Goal: Browse casually: Explore the website without a specific task or goal

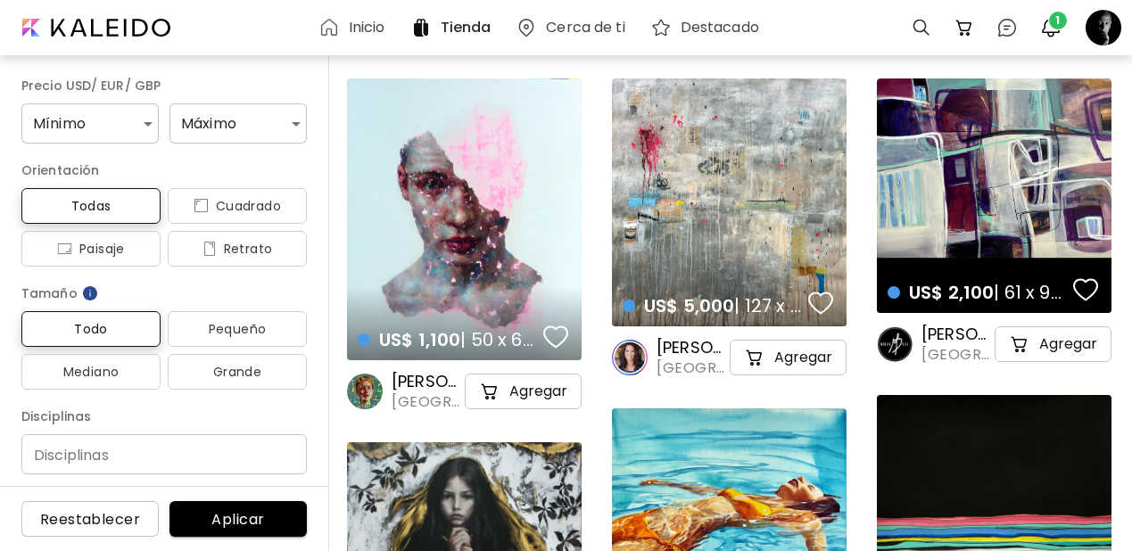
click at [361, 34] on h6 "Inicio" at bounding box center [367, 28] width 37 height 14
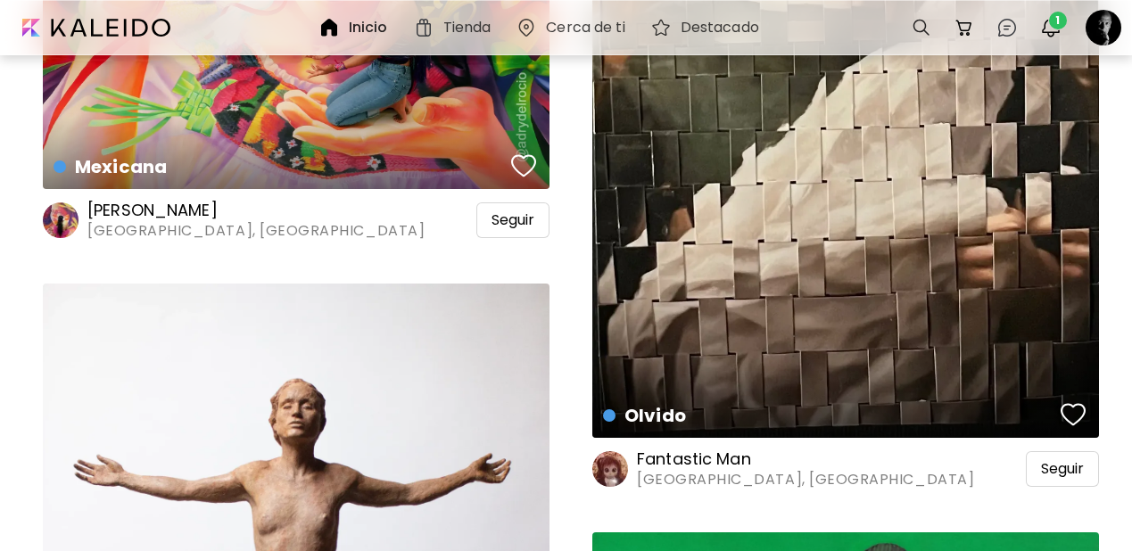
scroll to position [103999, 0]
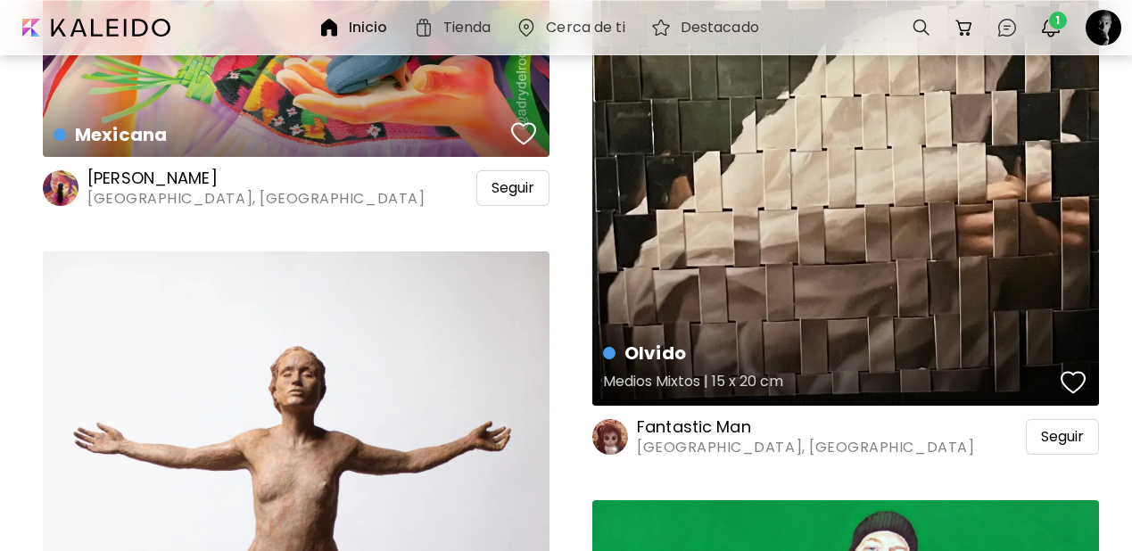
click at [1073, 369] on div "button" at bounding box center [1073, 382] width 25 height 27
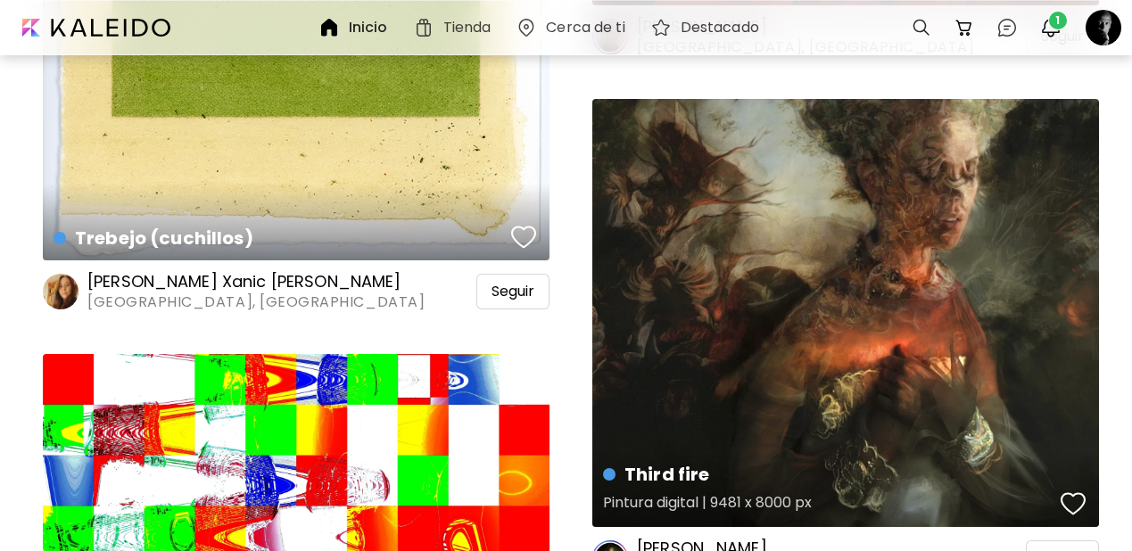
scroll to position [102924, 0]
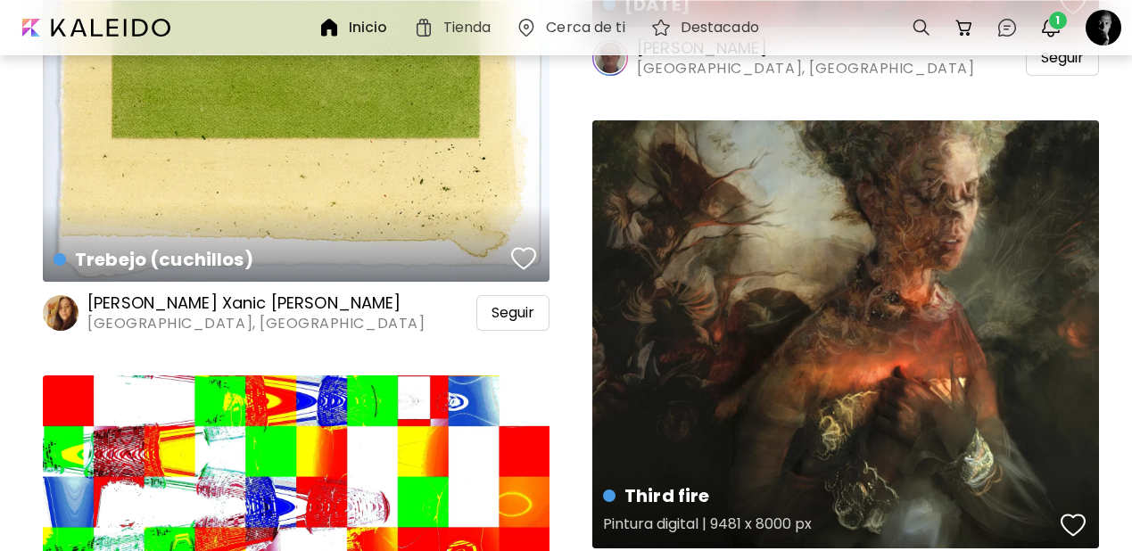
click at [1074, 512] on div "button" at bounding box center [1073, 525] width 25 height 27
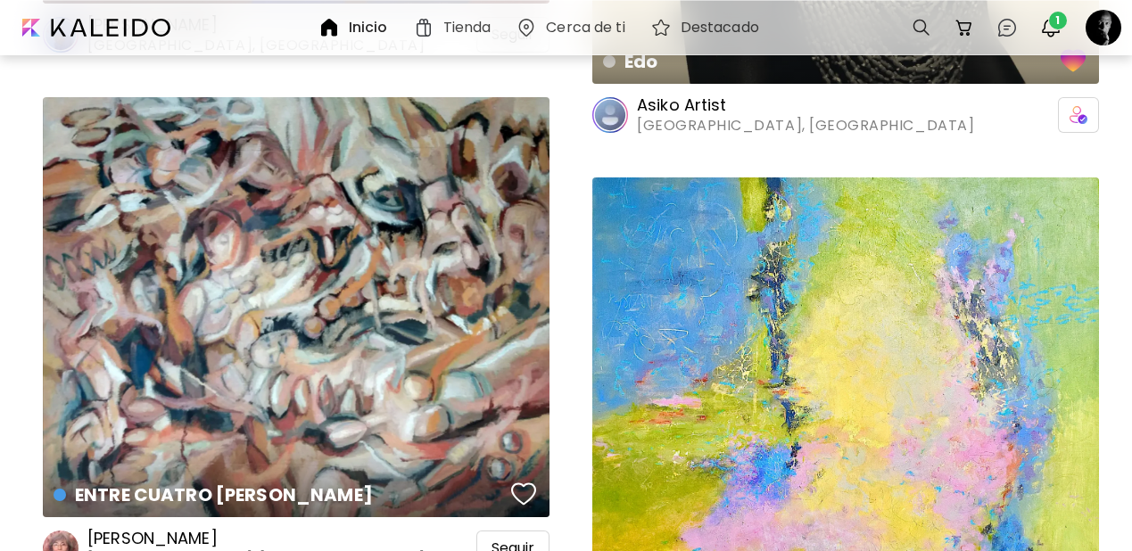
scroll to position [100375, 0]
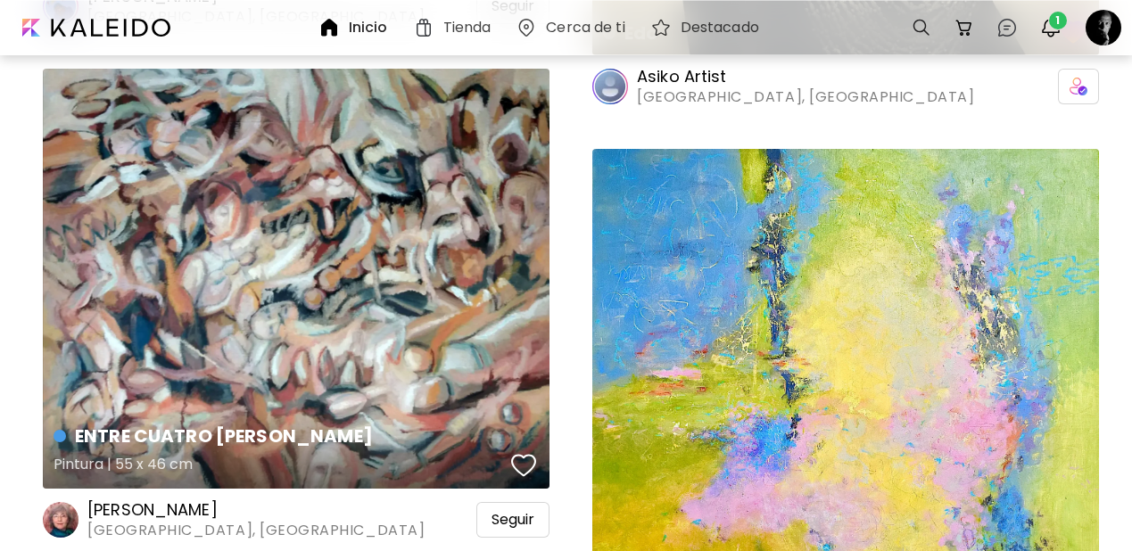
click at [526, 452] on div "button" at bounding box center [523, 465] width 25 height 27
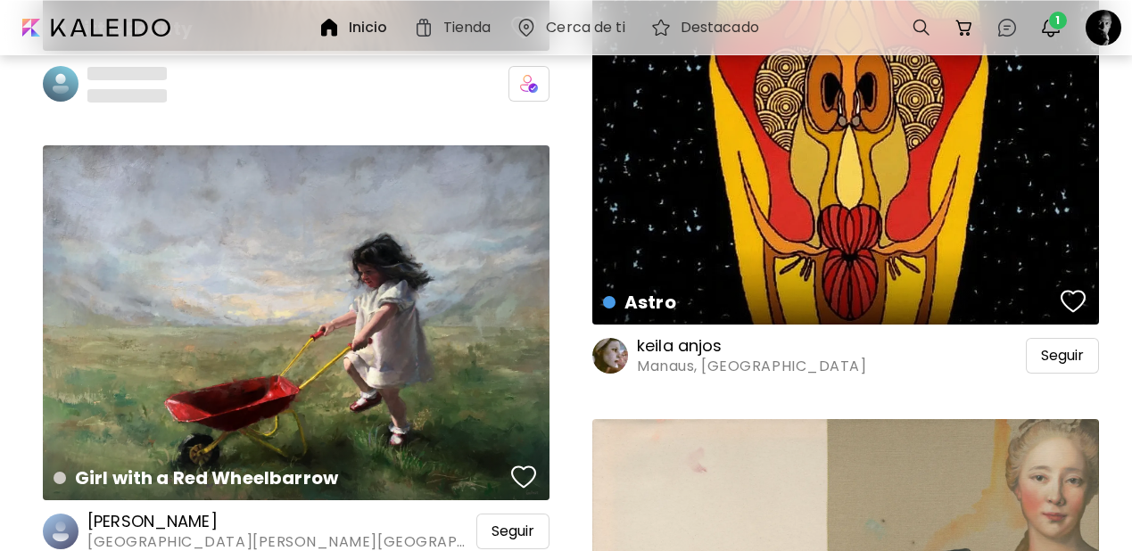
scroll to position [98217, 0]
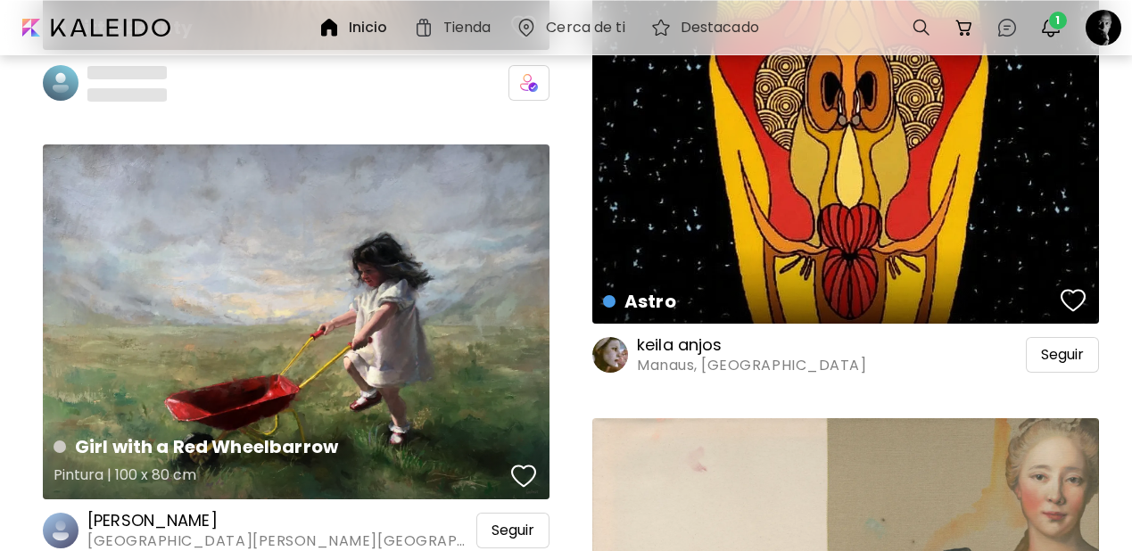
click at [520, 463] on div "button" at bounding box center [523, 476] width 25 height 27
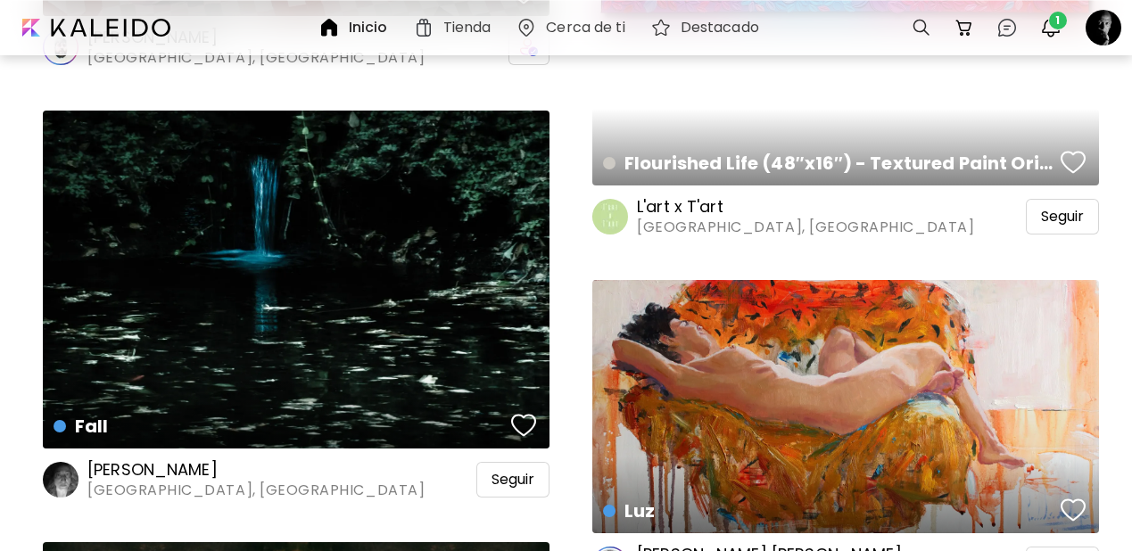
scroll to position [93924, 0]
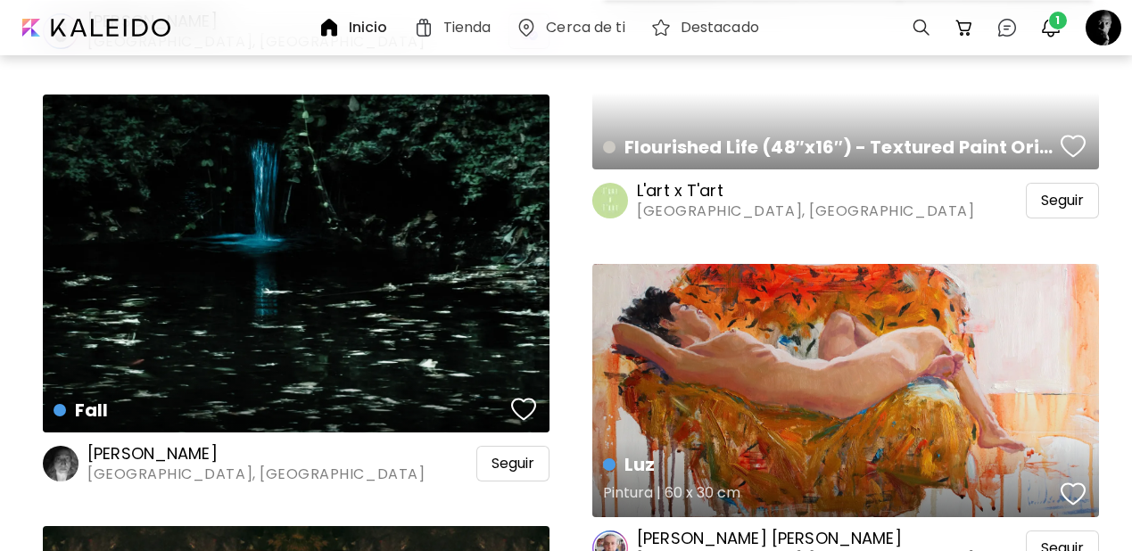
click at [1076, 481] on div "button" at bounding box center [1073, 494] width 25 height 27
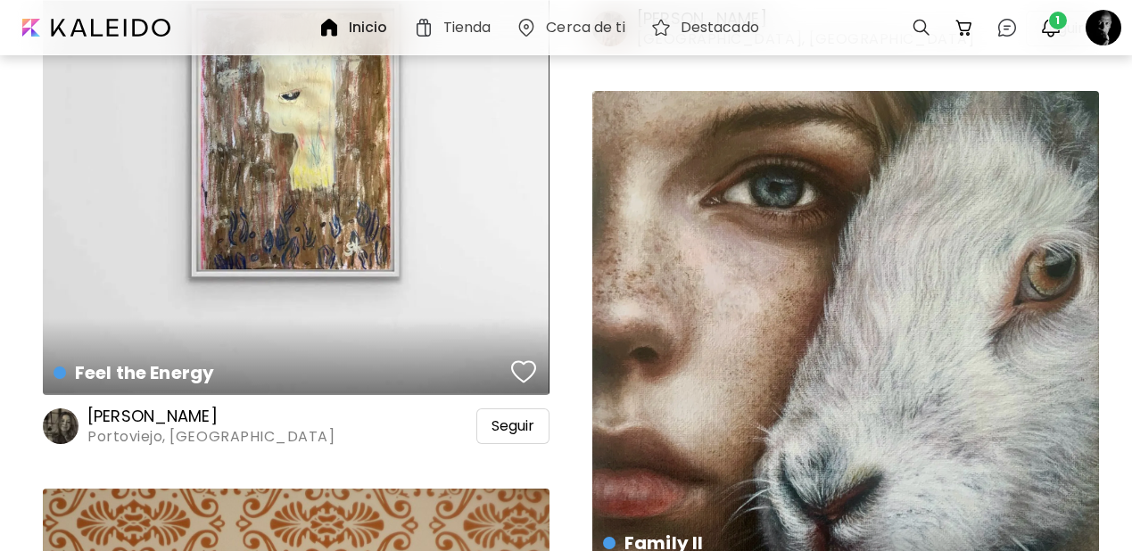
scroll to position [83099, 0]
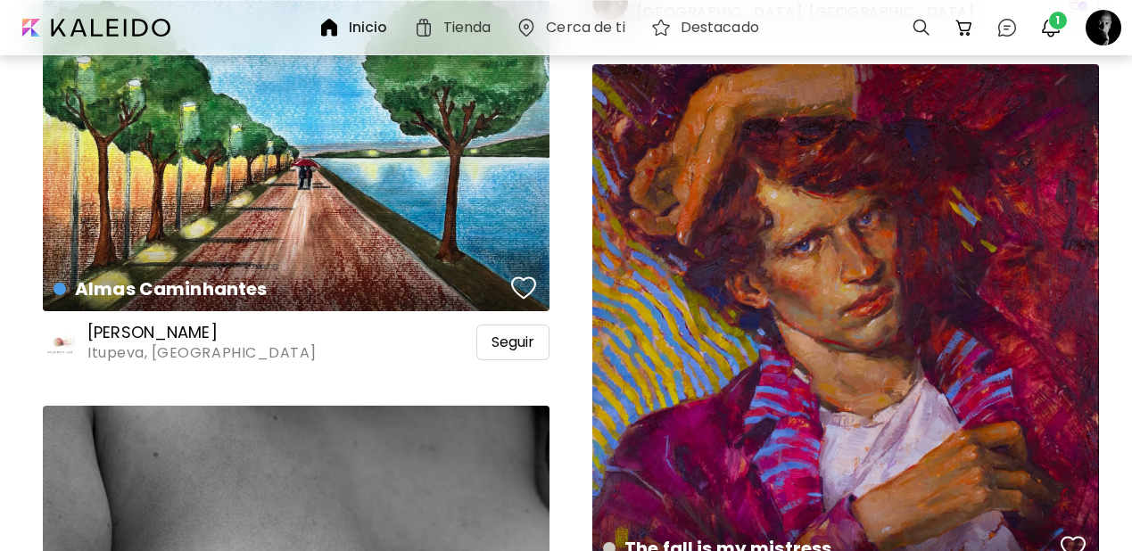
scroll to position [81725, 0]
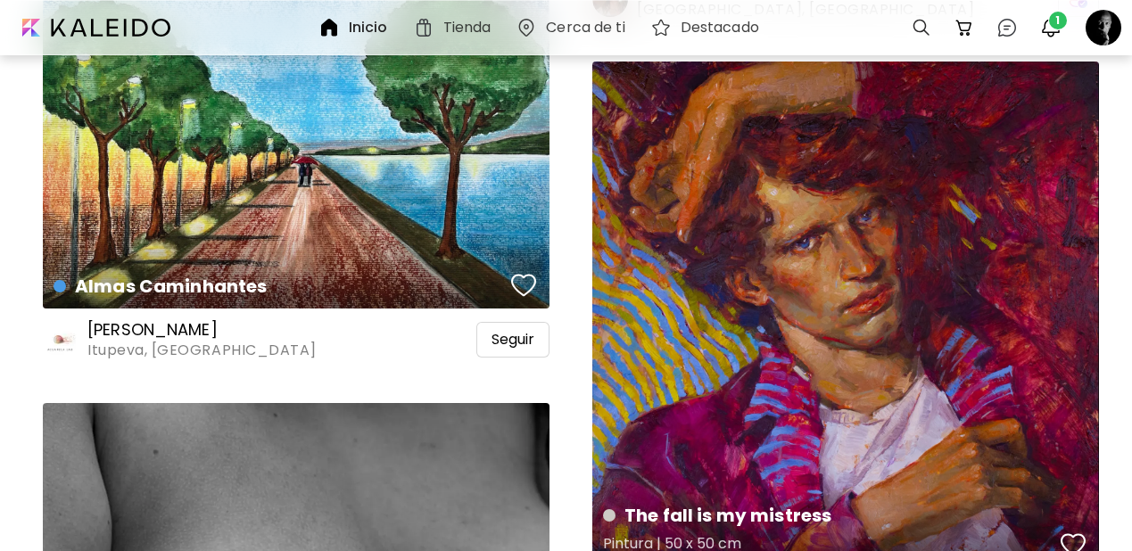
click at [1075, 532] on div "button" at bounding box center [1073, 545] width 25 height 27
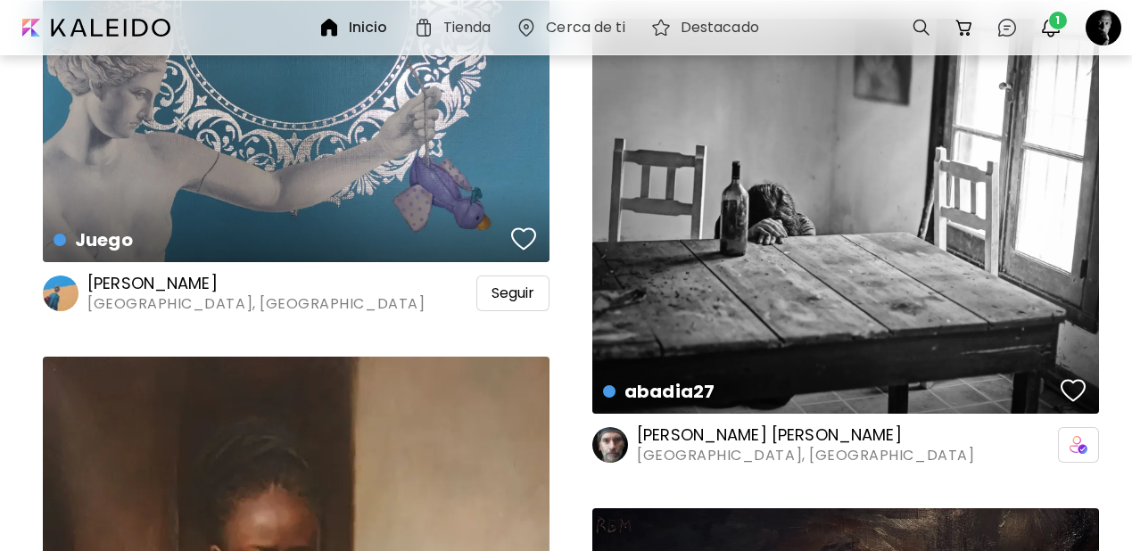
scroll to position [80036, 0]
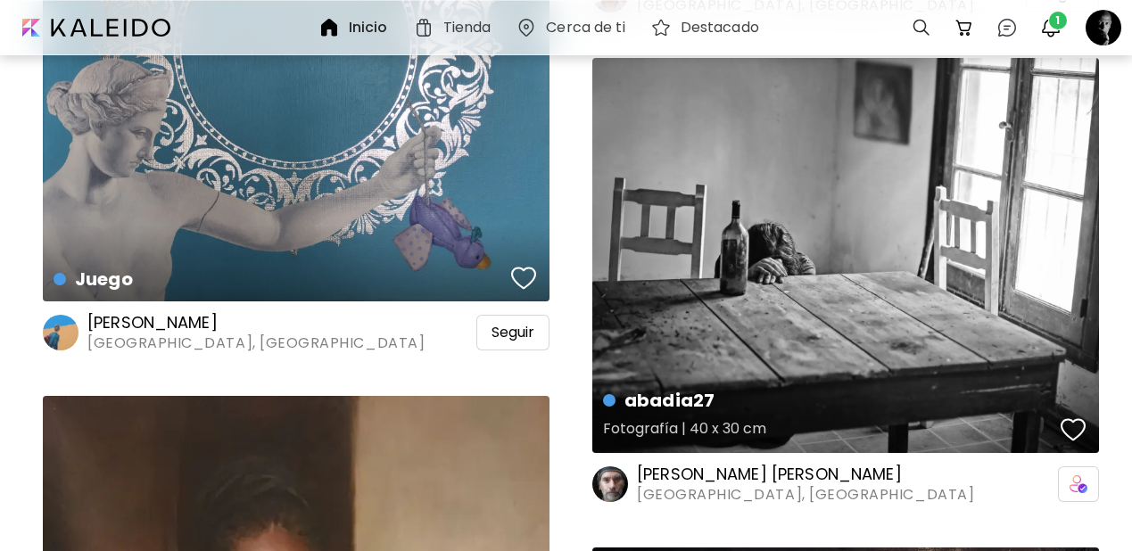
click at [1071, 412] on button "button" at bounding box center [1074, 430] width 34 height 36
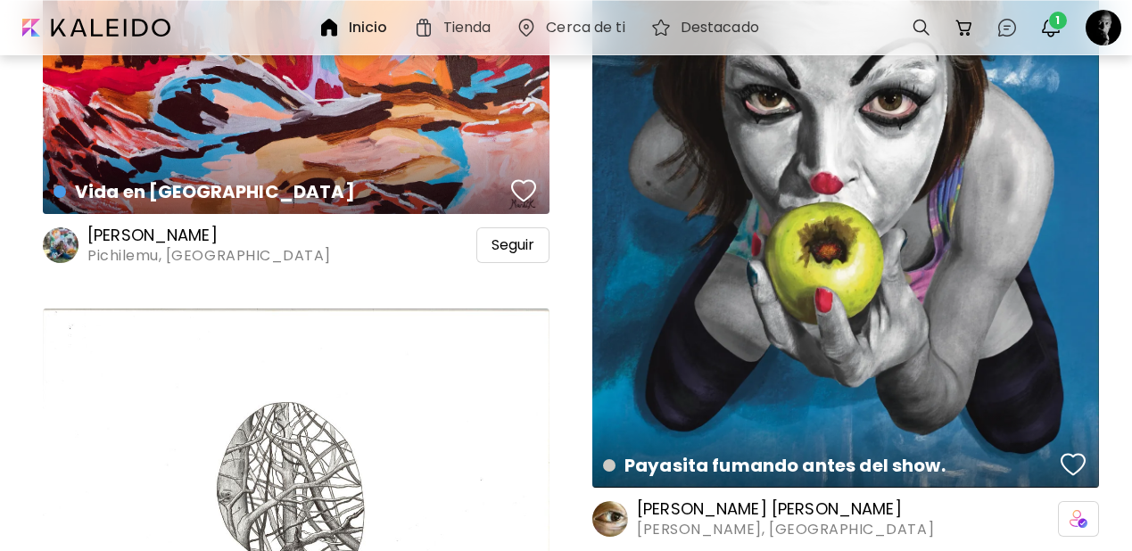
scroll to position [67871, 0]
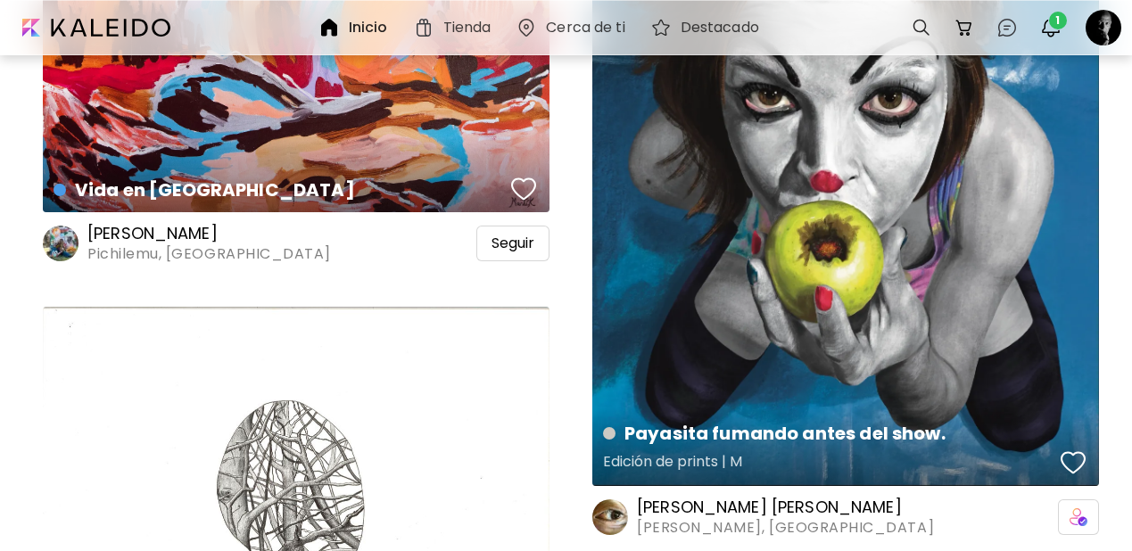
click at [1070, 450] on div "button" at bounding box center [1073, 463] width 25 height 27
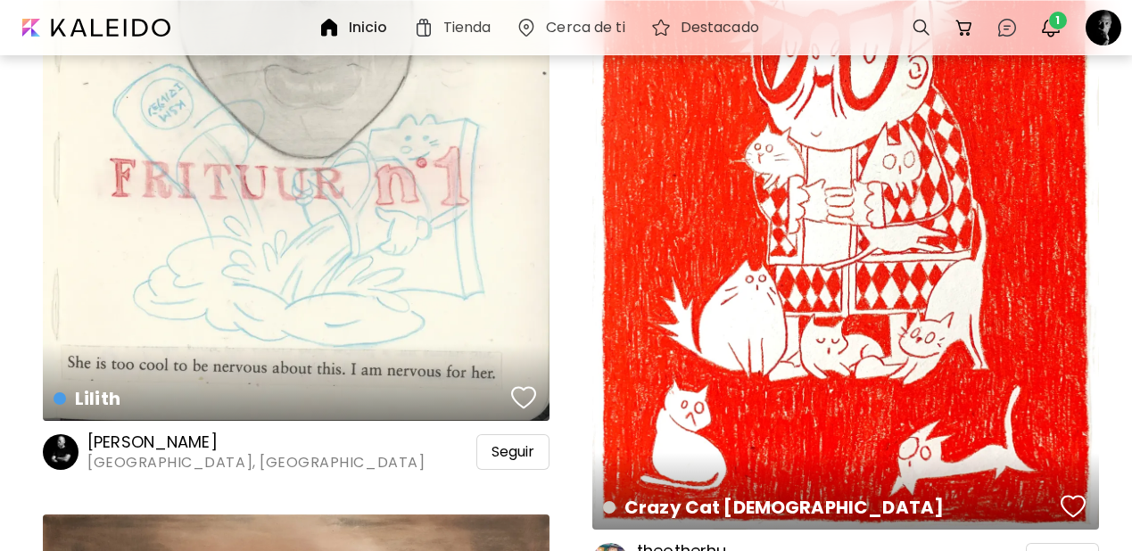
scroll to position [63680, 0]
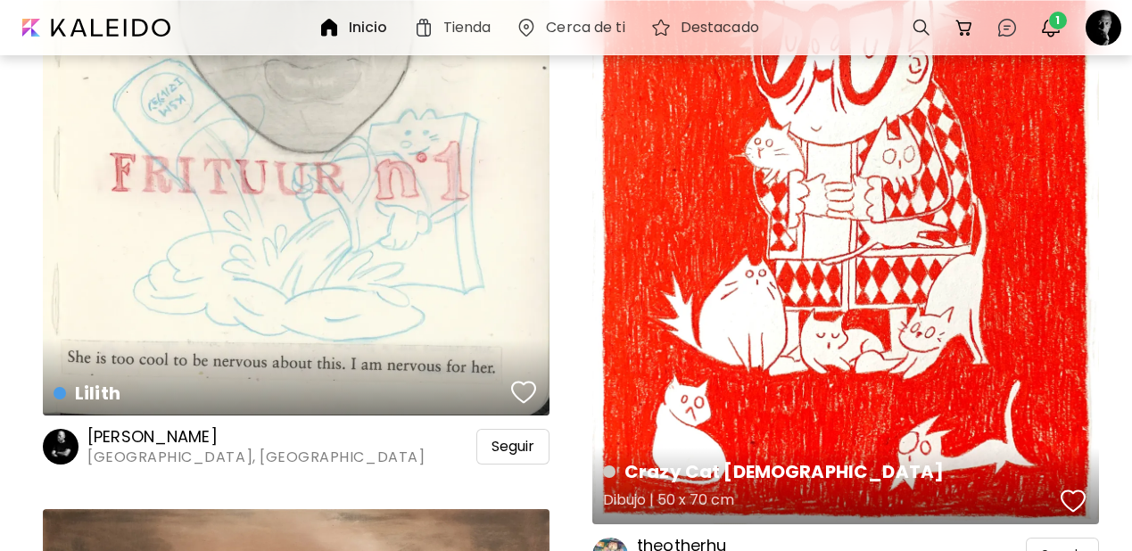
click at [1065, 488] on div "button" at bounding box center [1073, 501] width 25 height 27
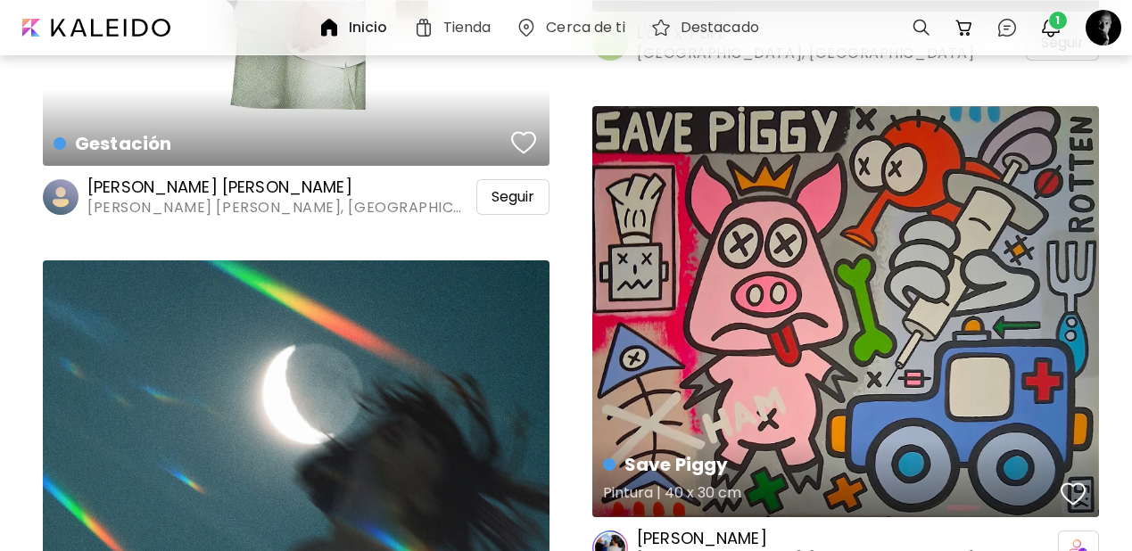
scroll to position [62468, 0]
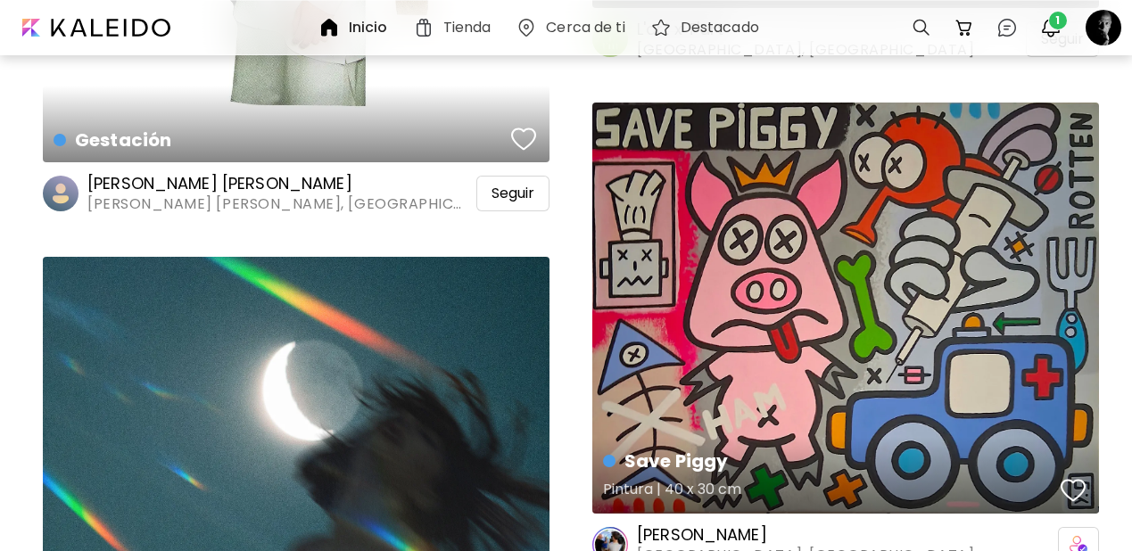
click at [1072, 477] on div "button" at bounding box center [1073, 490] width 25 height 27
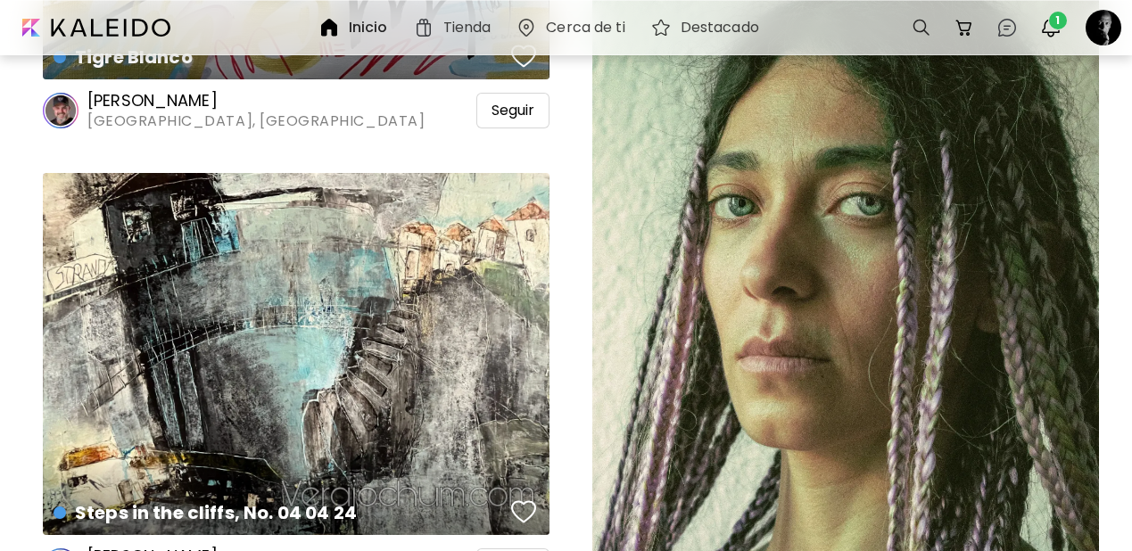
scroll to position [59685, 0]
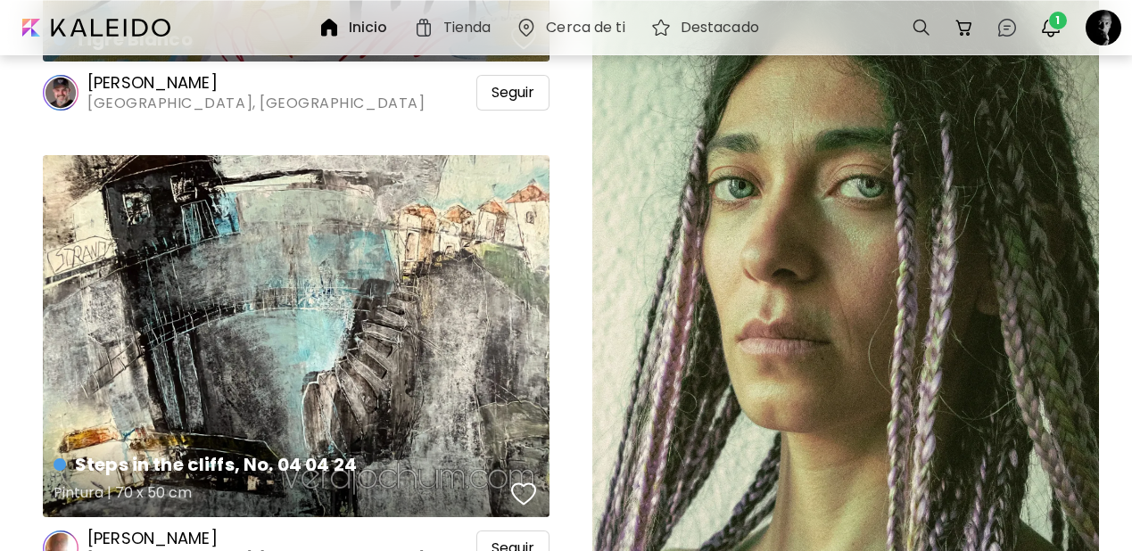
click at [526, 481] on div "button" at bounding box center [523, 494] width 25 height 27
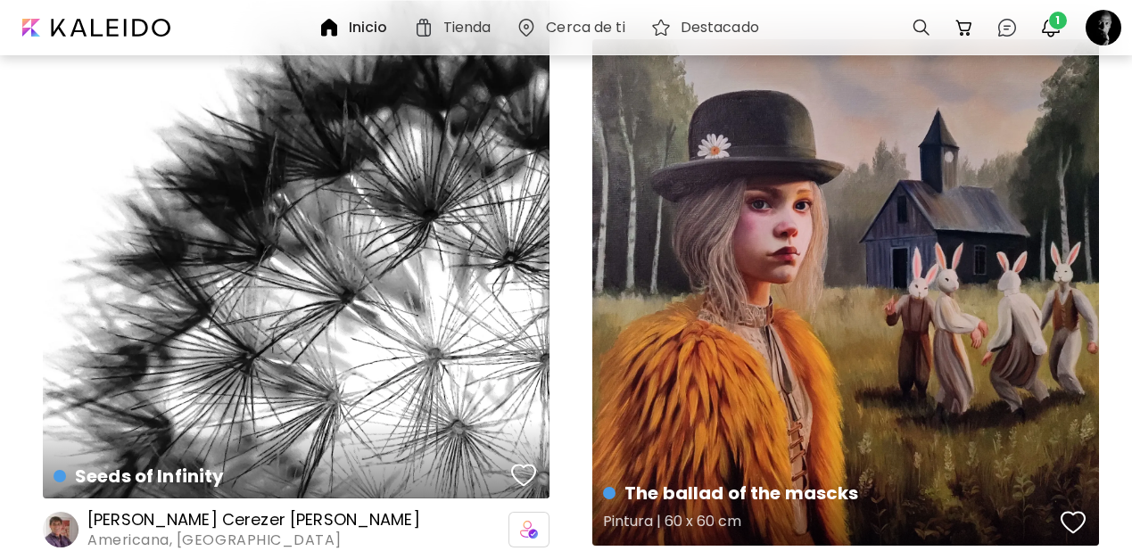
scroll to position [54624, 0]
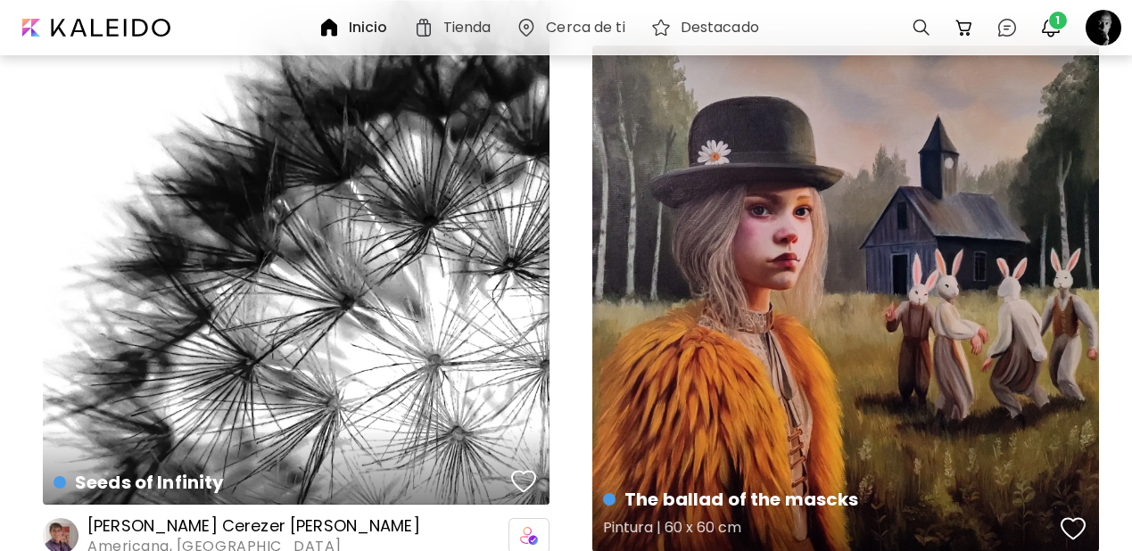
click at [1078, 516] on div "button" at bounding box center [1073, 529] width 25 height 27
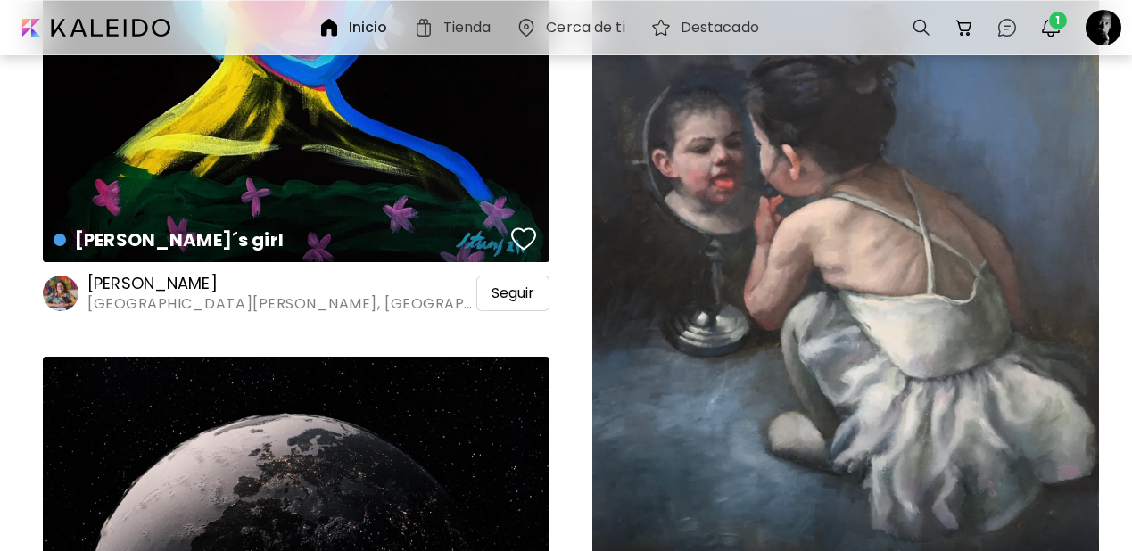
scroll to position [44464, 0]
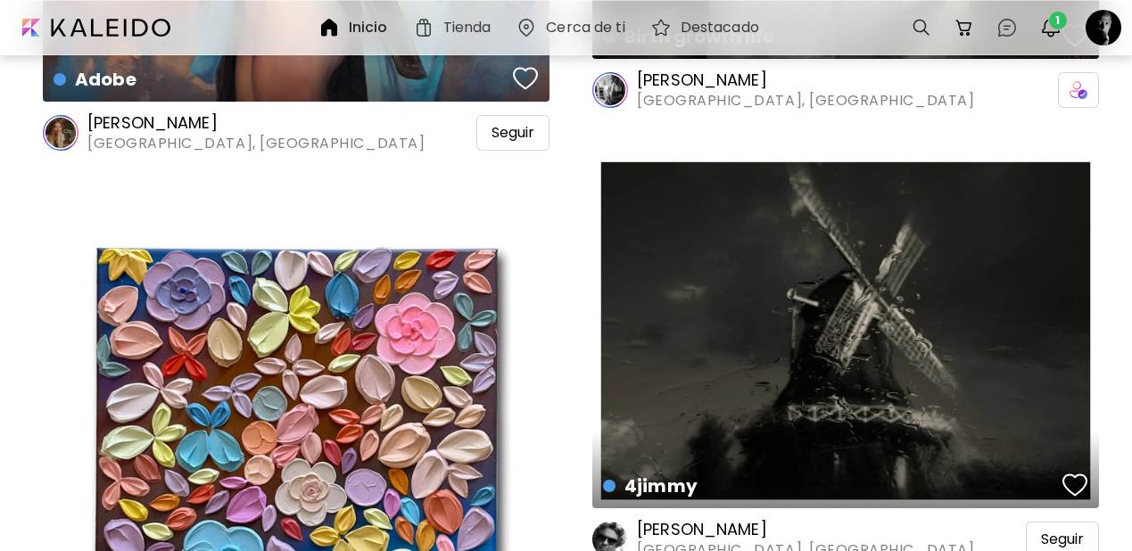
scroll to position [41683, 0]
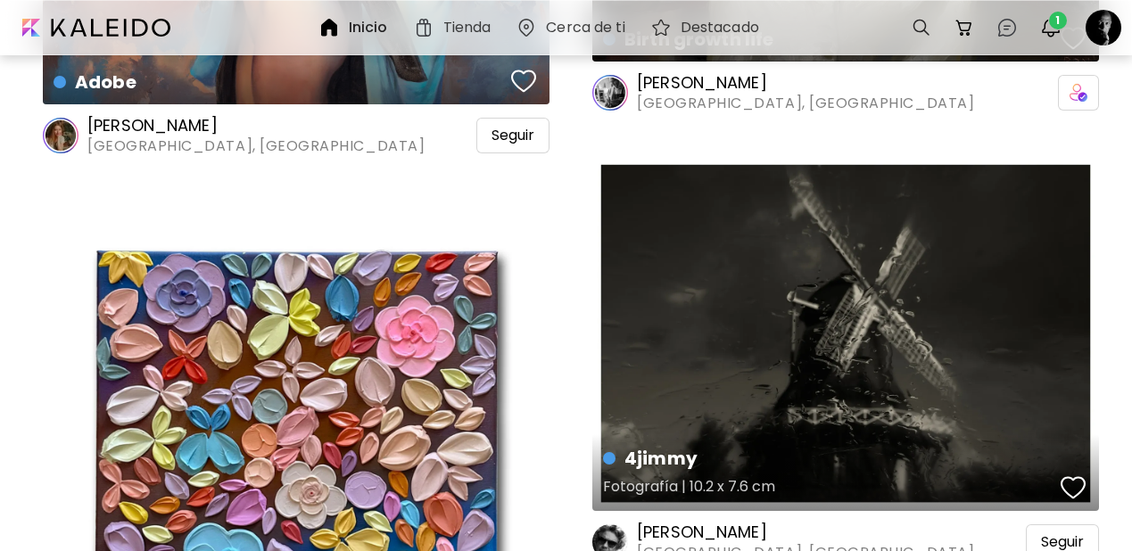
click at [1074, 475] on div "button" at bounding box center [1073, 488] width 25 height 27
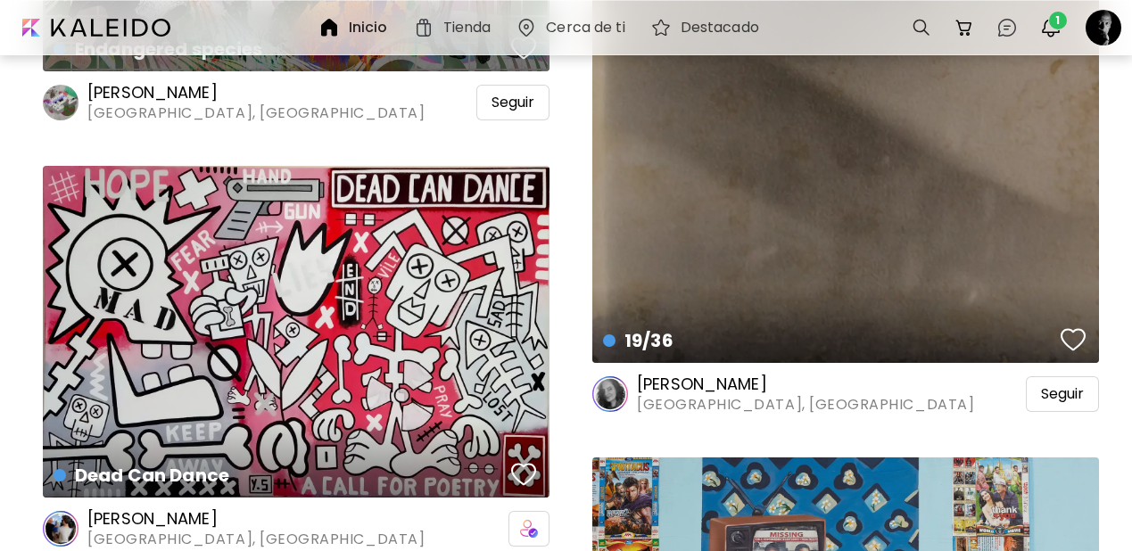
scroll to position [40389, 0]
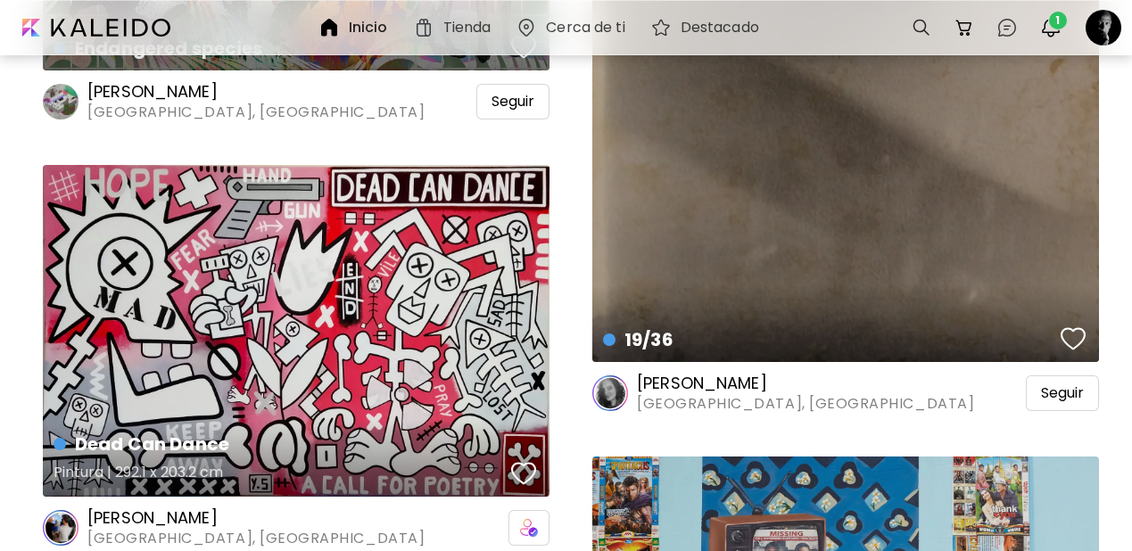
click at [522, 460] on div "button" at bounding box center [523, 473] width 25 height 27
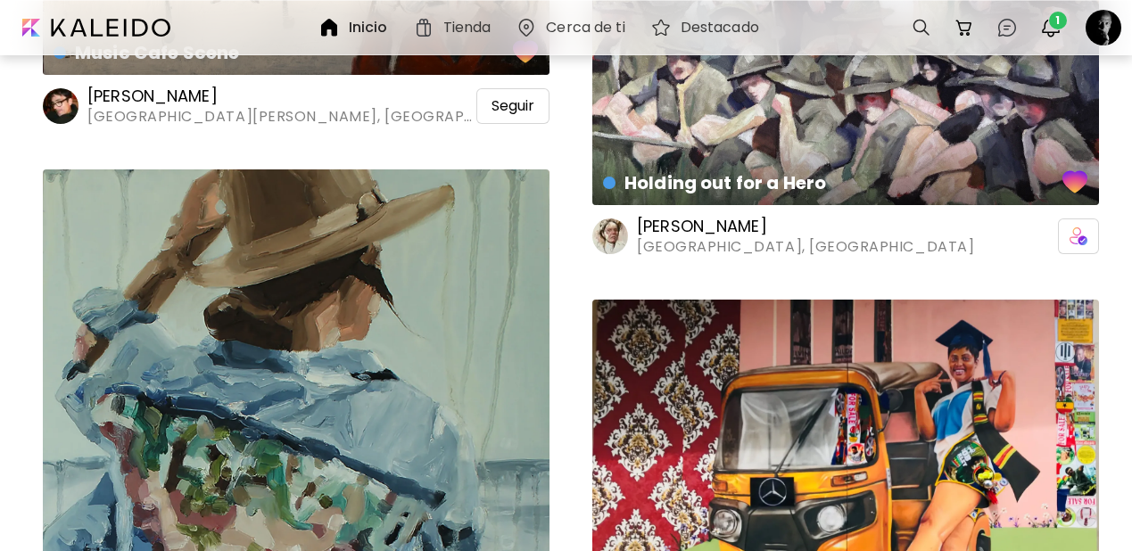
scroll to position [28074, 0]
